Goal: Task Accomplishment & Management: Manage account settings

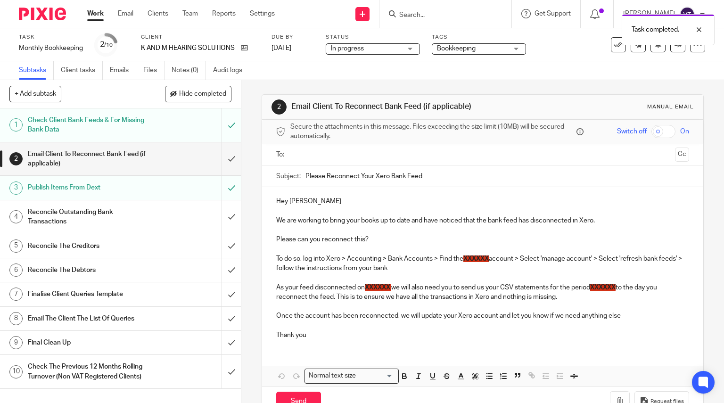
click at [416, 14] on div "Task completed." at bounding box center [538, 27] width 352 height 36
click at [410, 16] on div "Task completed." at bounding box center [538, 27] width 352 height 36
click at [405, 11] on div "Task completed." at bounding box center [538, 27] width 352 height 36
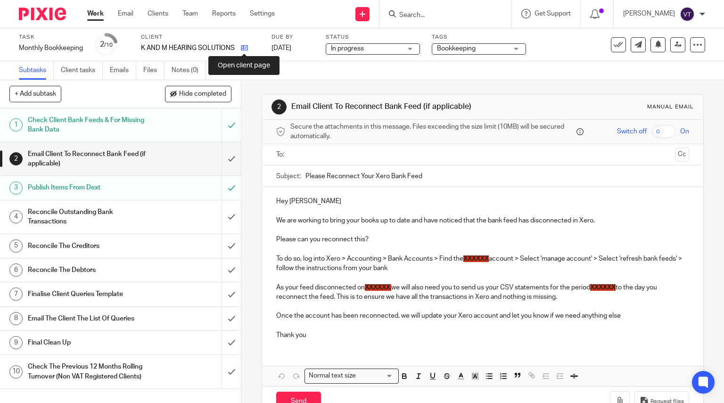
click at [243, 46] on icon at bounding box center [244, 47] width 7 height 7
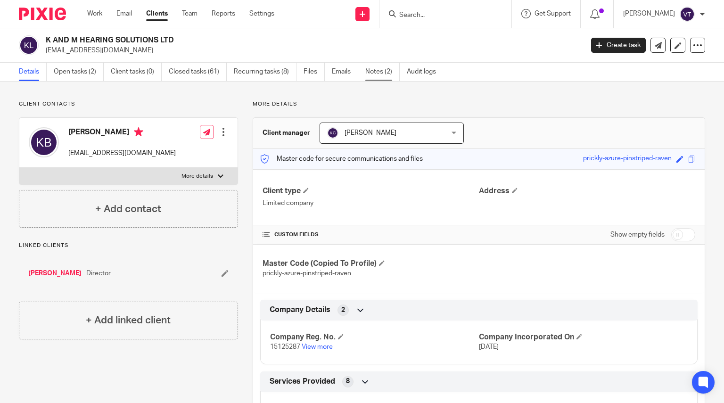
click at [382, 68] on link "Notes (2)" at bounding box center [382, 72] width 34 height 18
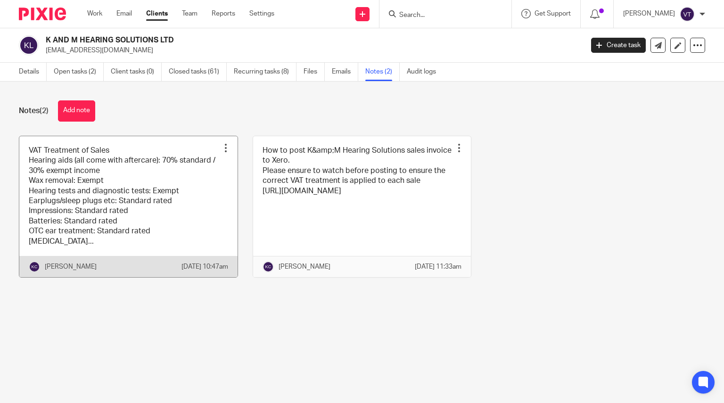
click at [159, 205] on link at bounding box center [128, 206] width 218 height 141
